Goal: Use online tool/utility: Utilize a website feature to perform a specific function

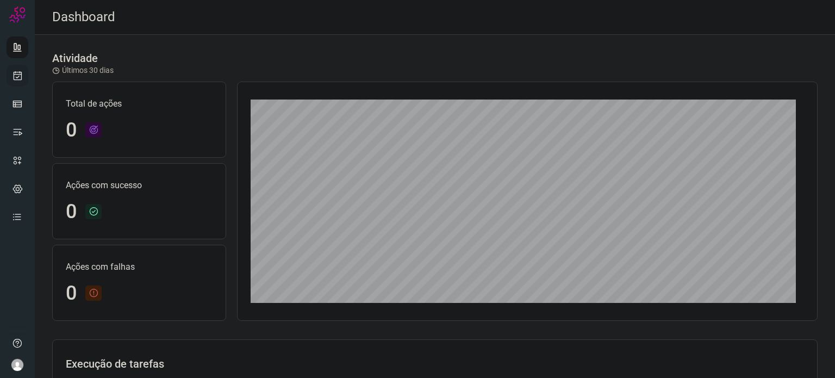
click at [20, 78] on icon at bounding box center [17, 75] width 11 height 11
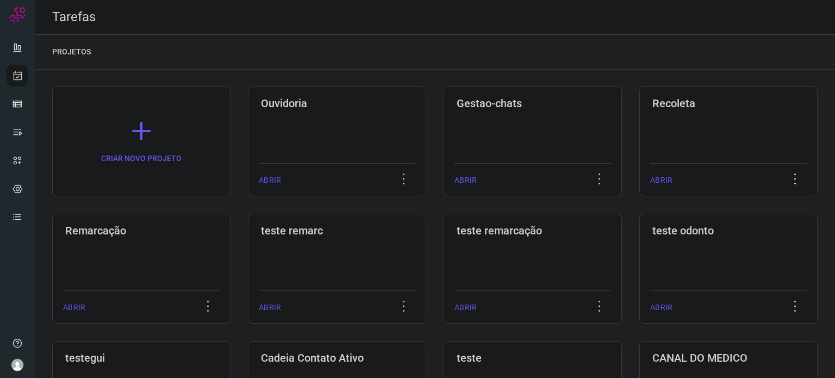
click at [248, 241] on div "Remarcação ABRIR" at bounding box center [337, 269] width 178 height 110
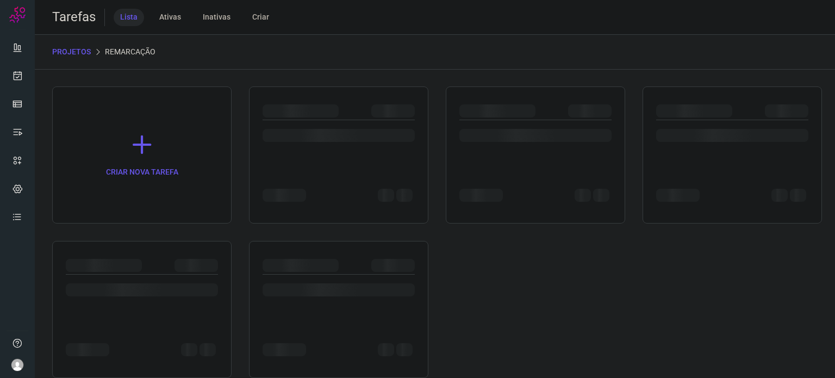
click at [158, 239] on div "CRIAR NOVA TAREFA" at bounding box center [435, 232] width 766 height 292
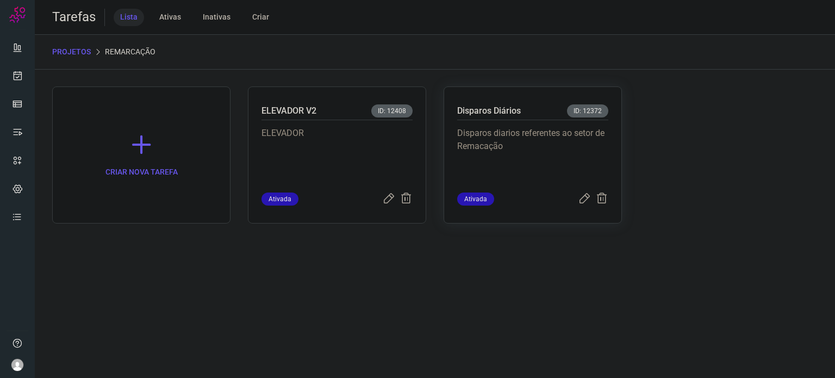
click at [509, 148] on p "Disparos diarios referentes ao setor de Remacação" at bounding box center [532, 154] width 151 height 54
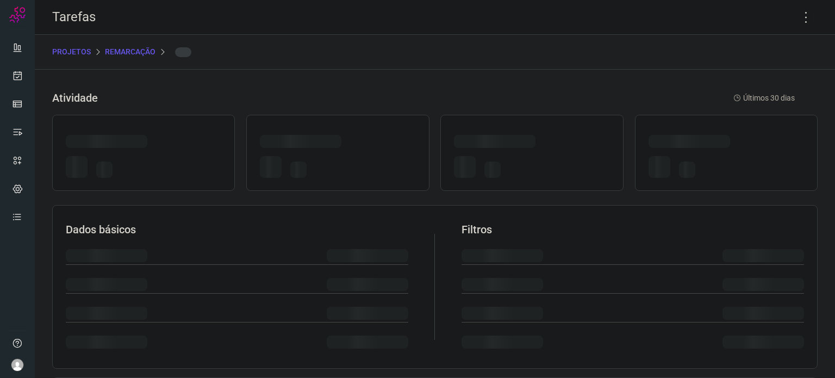
click at [509, 148] on div at bounding box center [532, 143] width 156 height 17
click at [795, 19] on icon at bounding box center [806, 17] width 23 height 23
click at [800, 16] on icon at bounding box center [806, 17] width 23 height 23
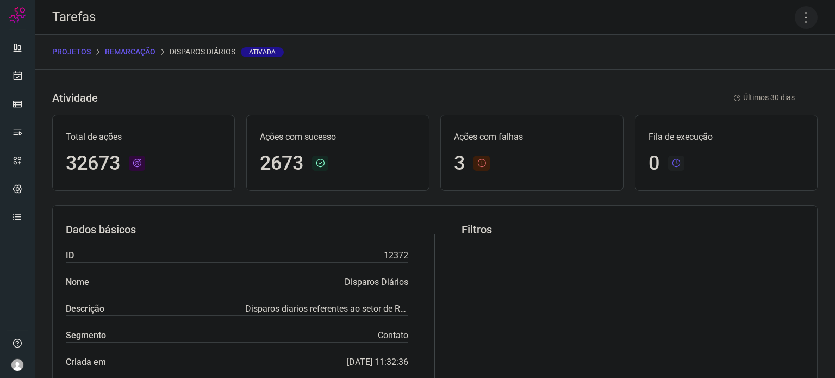
click at [799, 17] on icon at bounding box center [806, 17] width 23 height 23
click at [755, 67] on li "Executar" at bounding box center [759, 71] width 99 height 17
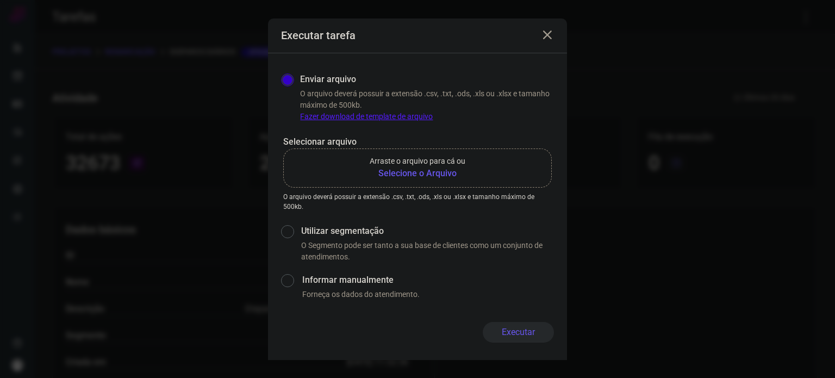
click at [390, 171] on b "Selecione o Arquivo" at bounding box center [418, 173] width 96 height 13
click at [0, 0] on input "Arraste o arquivo para cá ou Selecione o Arquivo" at bounding box center [0, 0] width 0 height 0
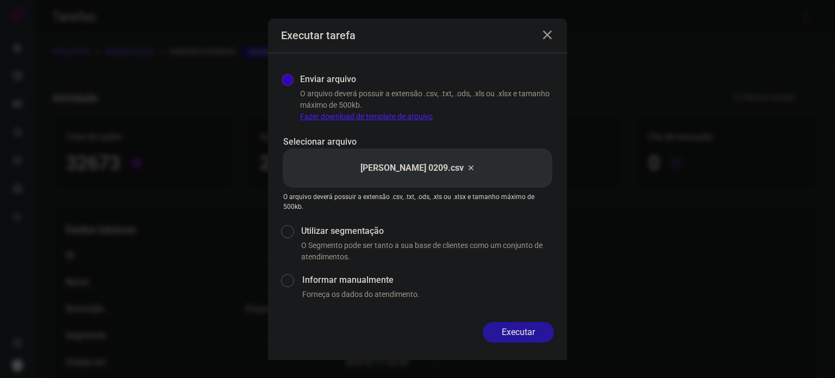
click at [526, 328] on button "Executar" at bounding box center [518, 332] width 71 height 21
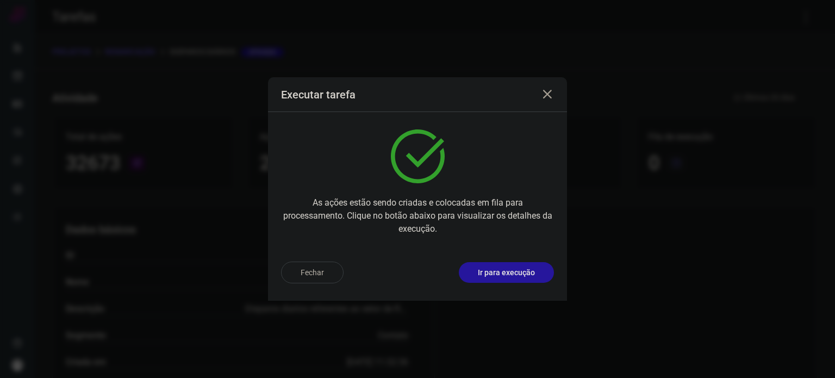
click at [519, 274] on p "Ir para execução" at bounding box center [506, 272] width 57 height 11
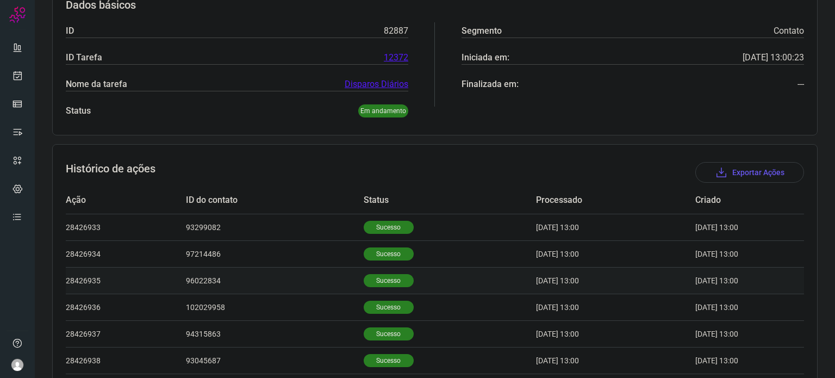
scroll to position [336, 0]
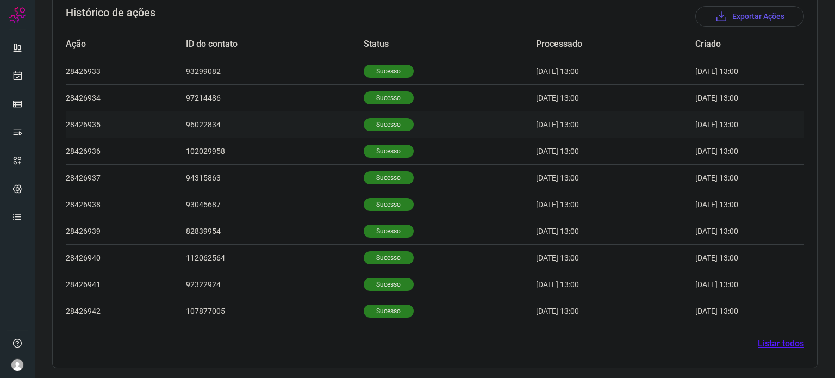
click at [386, 120] on p "Sucesso" at bounding box center [389, 124] width 50 height 13
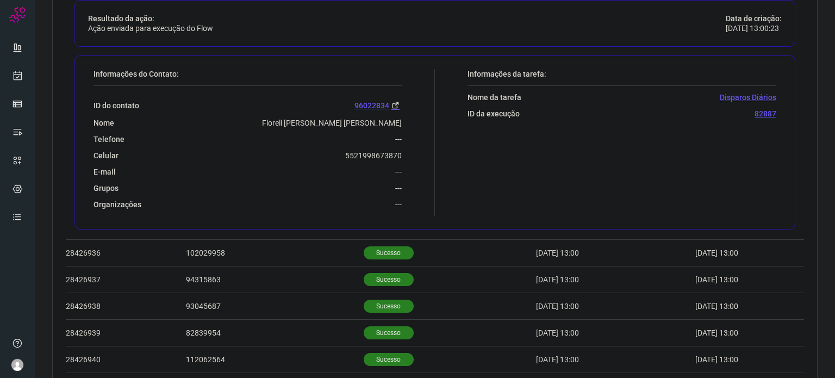
scroll to position [499, 0]
drag, startPoint x: 342, startPoint y: 156, endPoint x: 416, endPoint y: 153, distance: 74.0
click at [416, 153] on div "Informações do Contato: ID do contato 96022834 Nome Floreli Da Motta Souza Duar…" at bounding box center [261, 141] width 347 height 147
copy p "5521998673870"
